Goal: Transaction & Acquisition: Purchase product/service

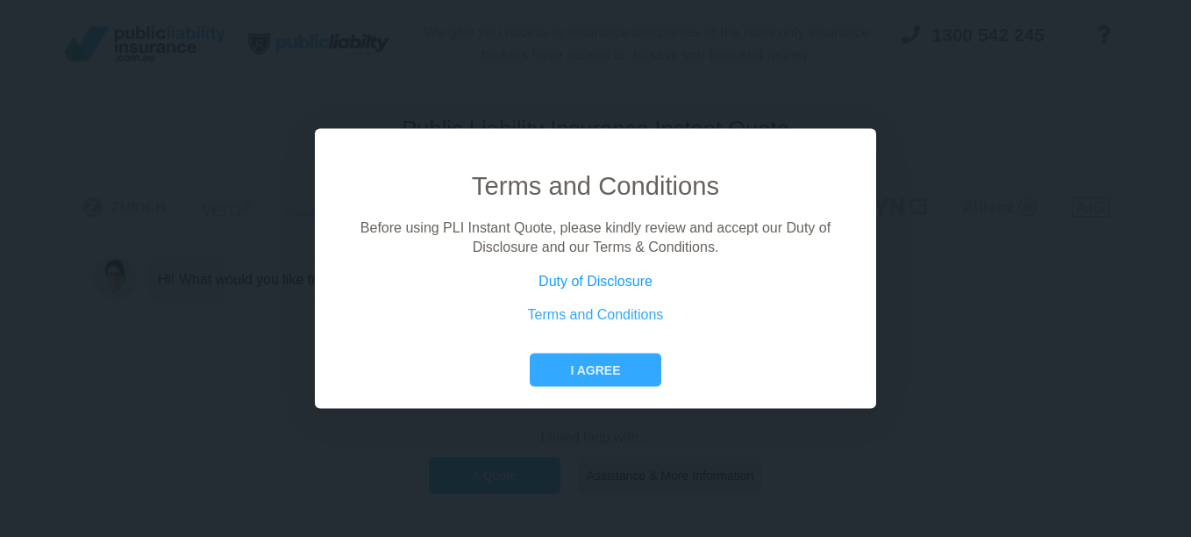
click at [618, 281] on link "Duty of Disclosure" at bounding box center [595, 280] width 114 height 15
click at [609, 366] on button "I agree" at bounding box center [595, 368] width 131 height 33
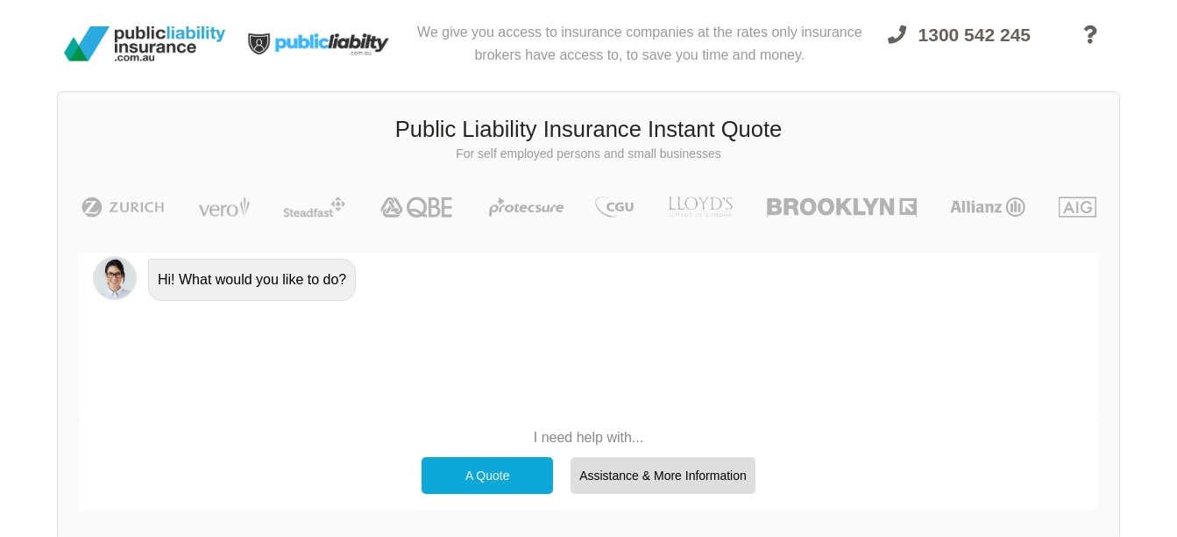
click at [495, 474] on div "A Quote" at bounding box center [488, 475] width 132 height 37
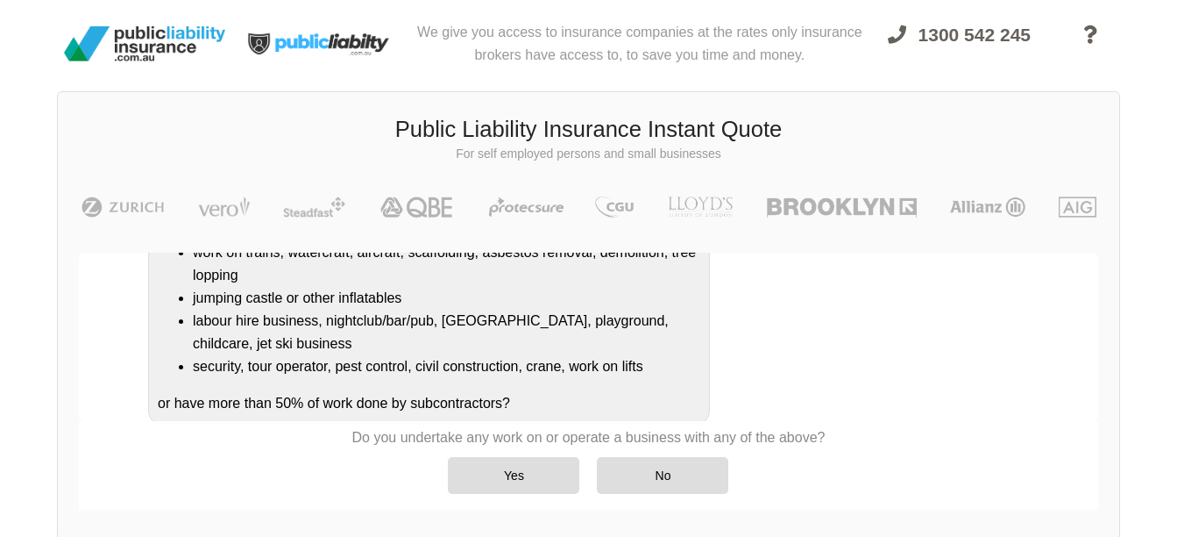
scroll to position [362, 0]
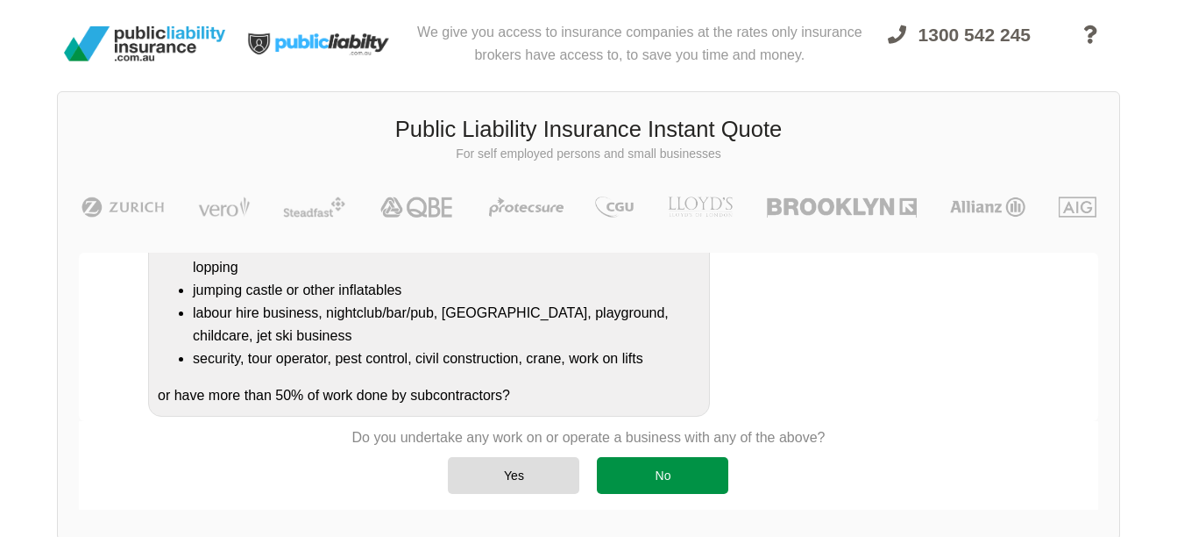
click at [667, 485] on div "No" at bounding box center [663, 475] width 132 height 37
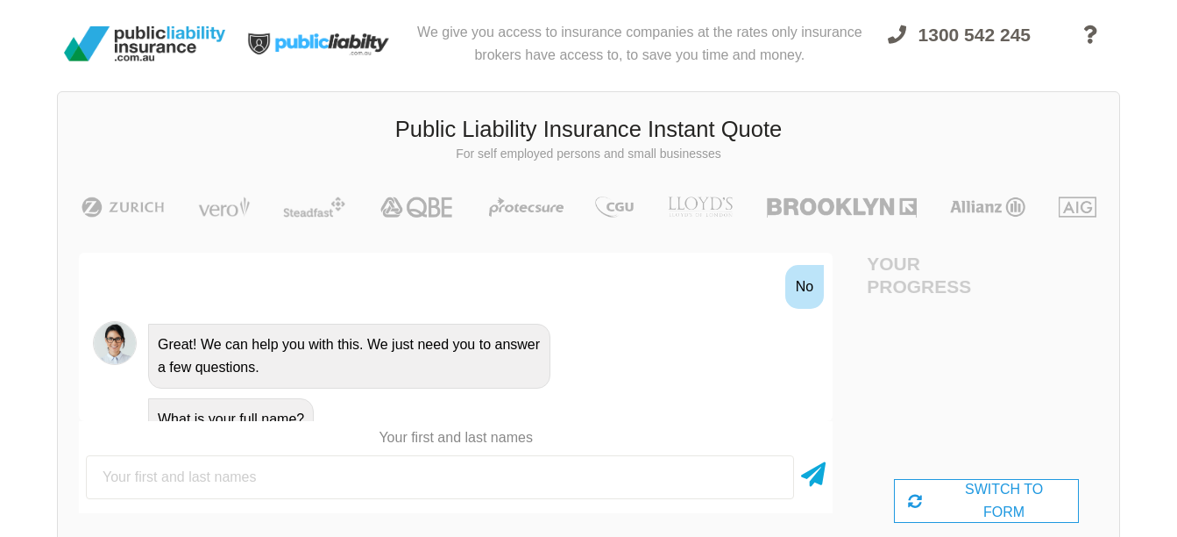
scroll to position [644, 0]
click at [167, 487] on input "text" at bounding box center [440, 477] width 708 height 44
type input "[PERSON_NAME]"
click at [1025, 497] on div "SWITCH TO FORM" at bounding box center [986, 501] width 185 height 44
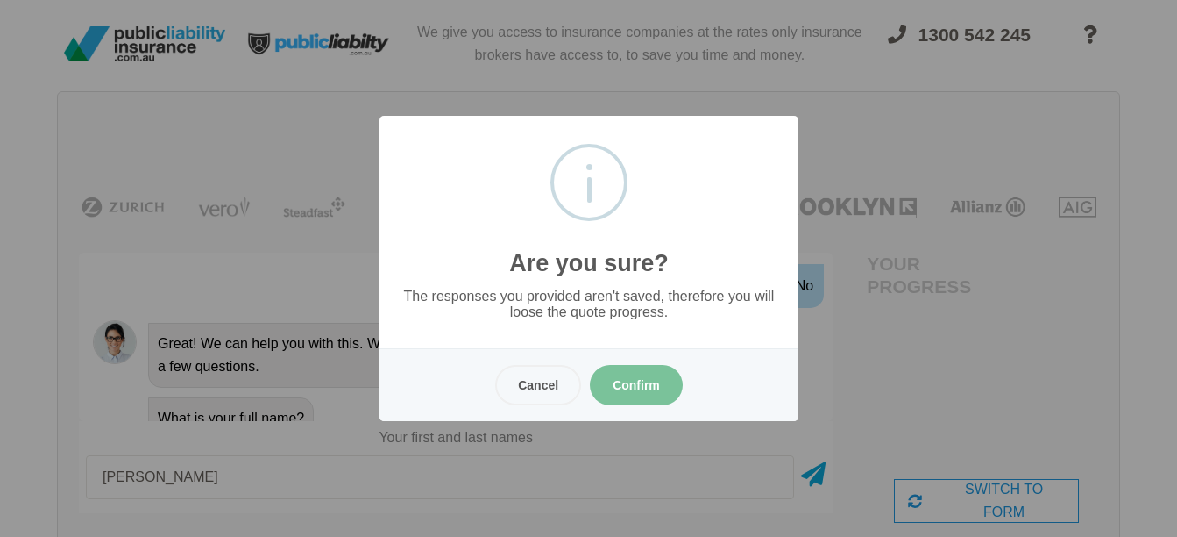
click at [629, 380] on button "Confirm" at bounding box center [636, 385] width 93 height 40
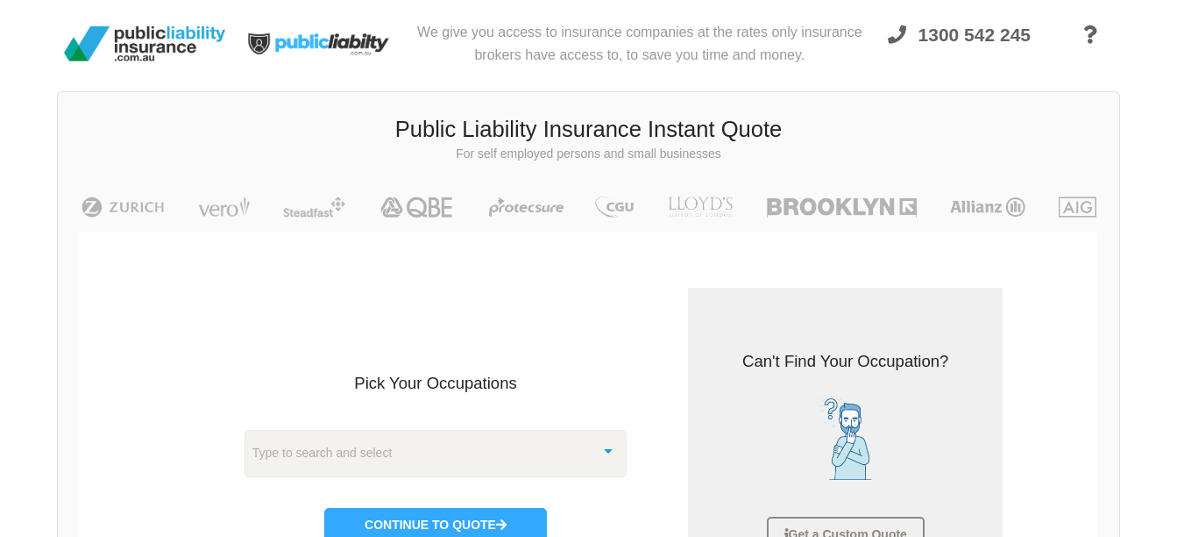
scroll to position [44, 0]
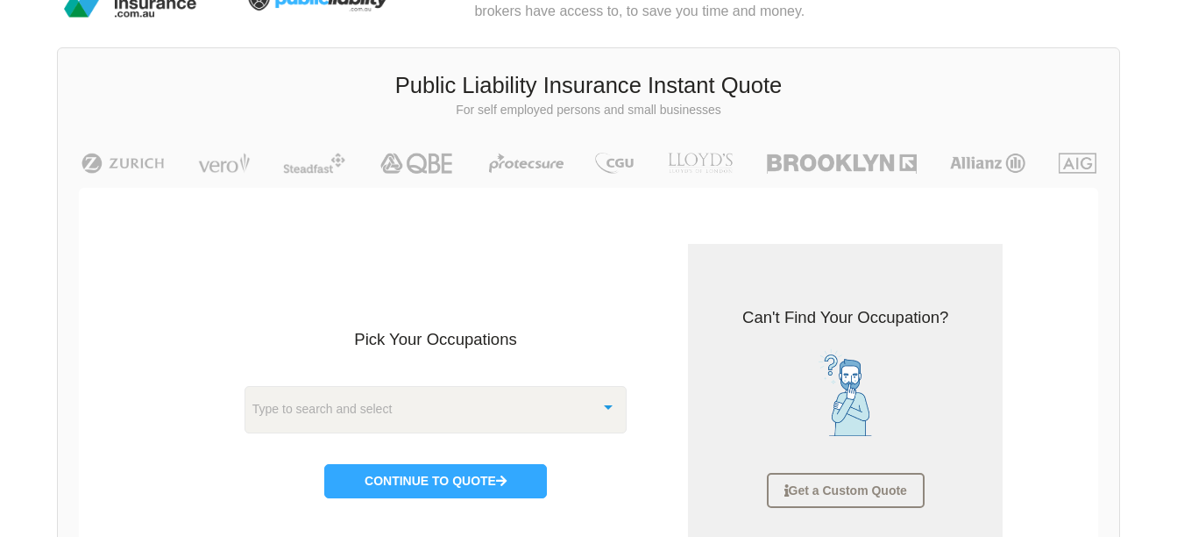
click at [609, 410] on div at bounding box center [608, 406] width 35 height 38
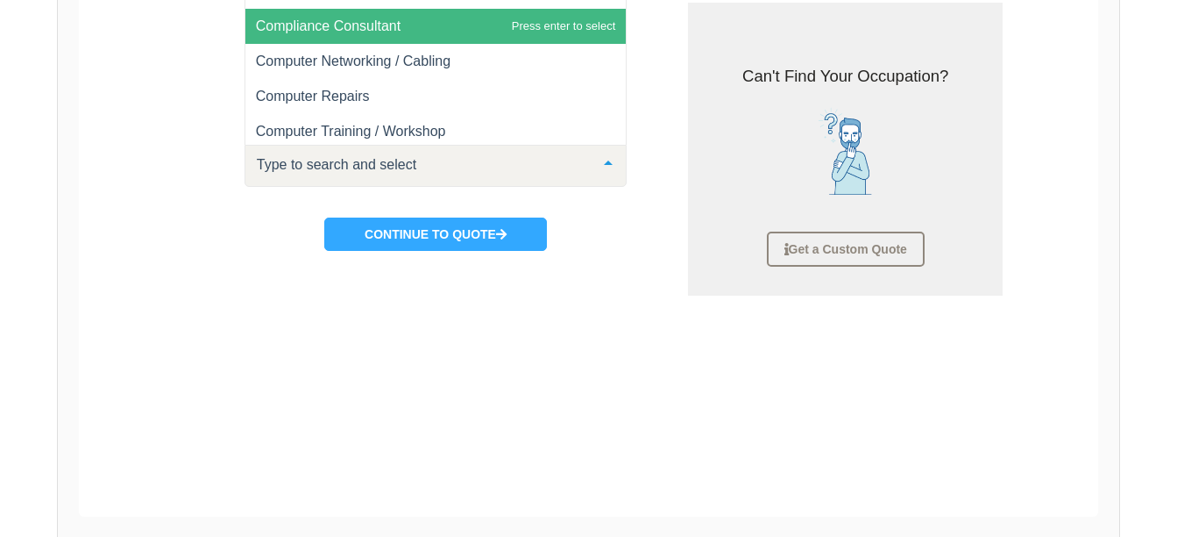
scroll to position [5993, 0]
